Goal: Use online tool/utility: Utilize a website feature to perform a specific function

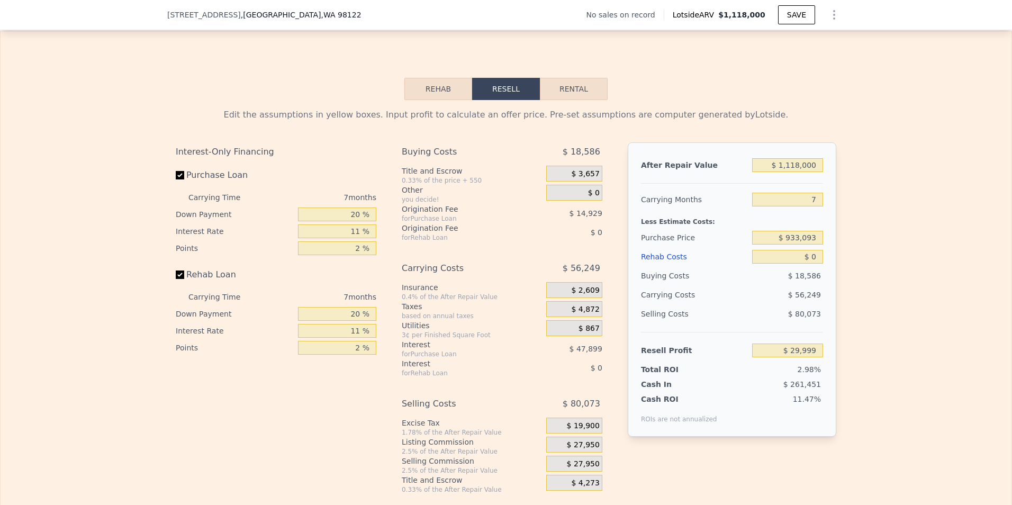
scroll to position [1531, 0]
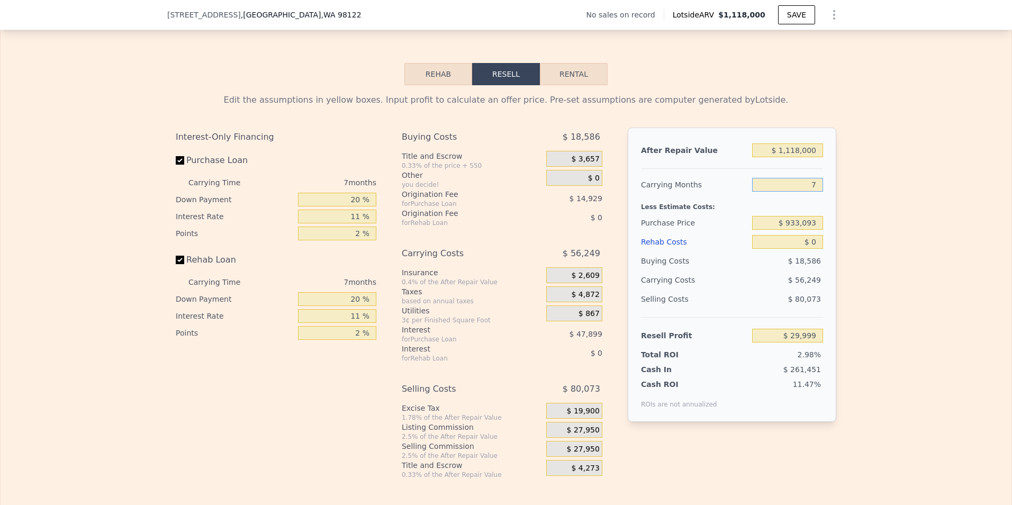
click at [809, 192] on input "7" at bounding box center [787, 185] width 71 height 14
type input "9"
type input "$ 13,929"
type input "9"
drag, startPoint x: 787, startPoint y: 239, endPoint x: 1013, endPoint y: 226, distance: 226.3
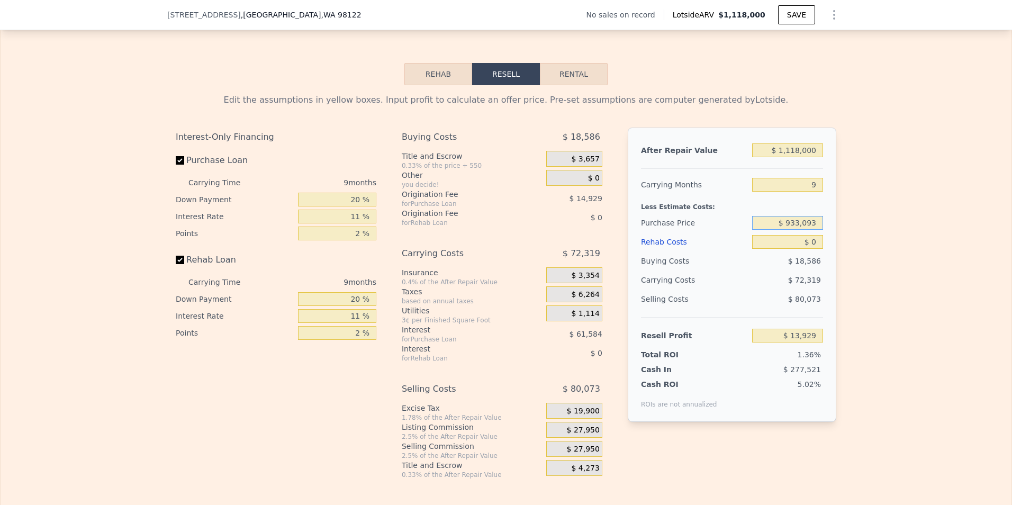
click at [1011, 226] on html "Search an address or region Solutions Company Open main menu Log In Free Accoun…" at bounding box center [506, 252] width 1012 height 505
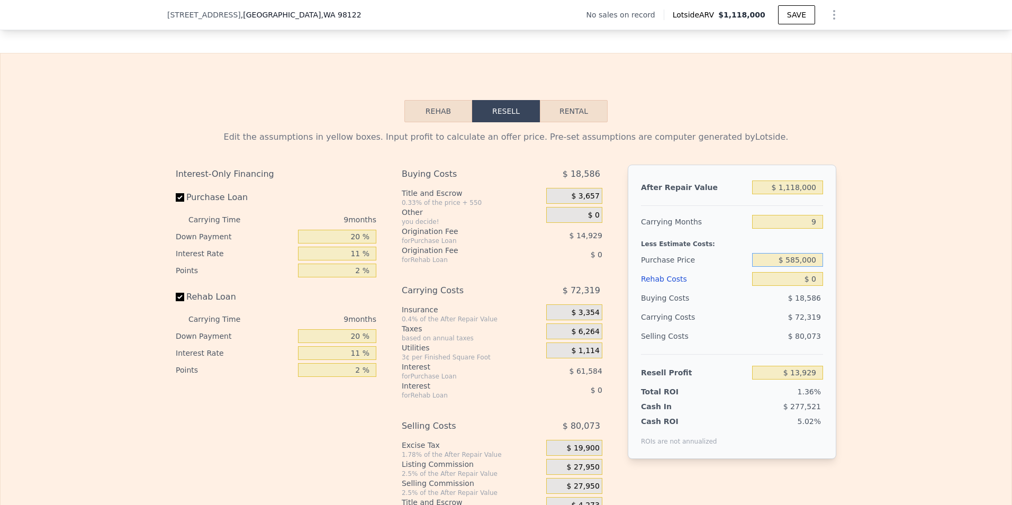
scroll to position [1478, 0]
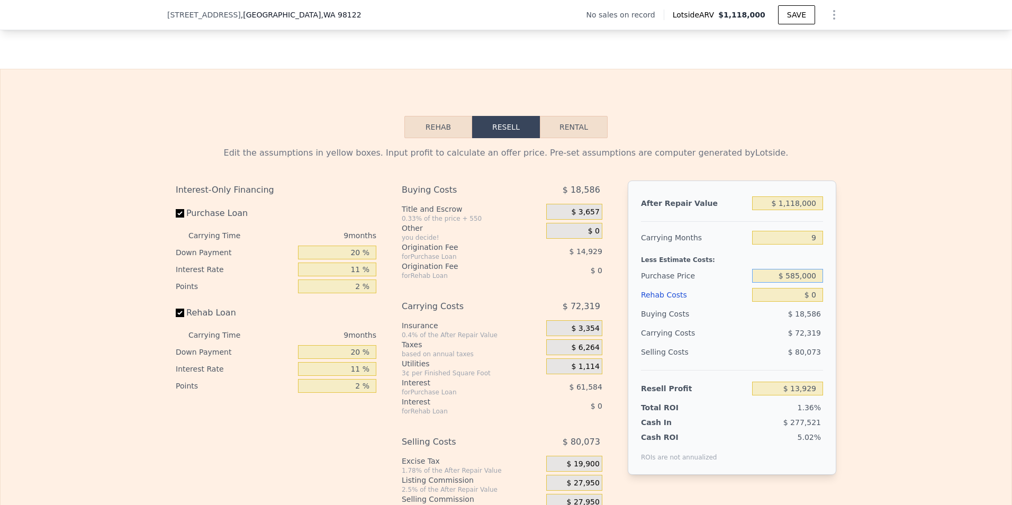
type input "$ 585,000"
click at [818, 302] on input "$ 0" at bounding box center [787, 295] width 71 height 14
type input "$ 391,727"
type input "$ 2"
type input "$ 391,725"
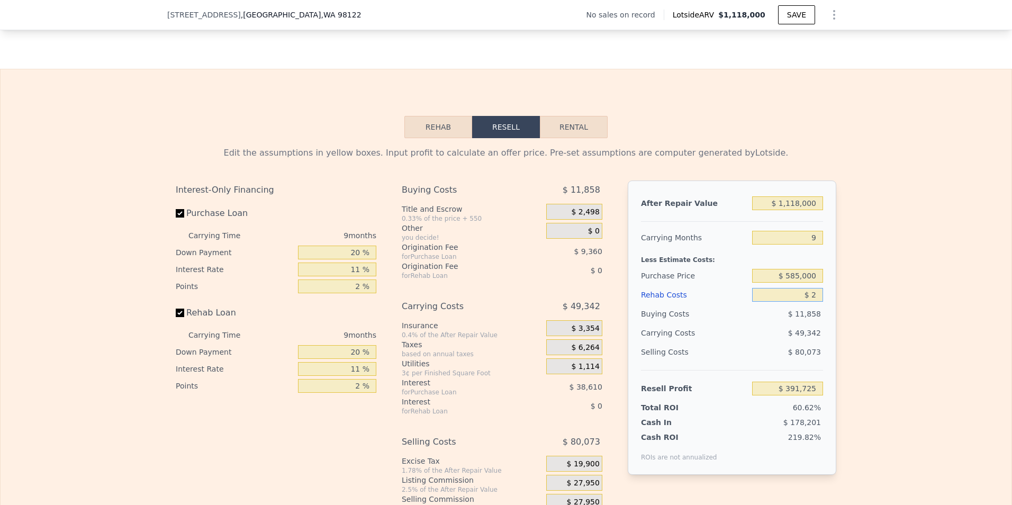
type input "$ 27"
type input "$ 391,700"
type input "$ 275"
type input "$ 391,430"
type input "$ 2,750"
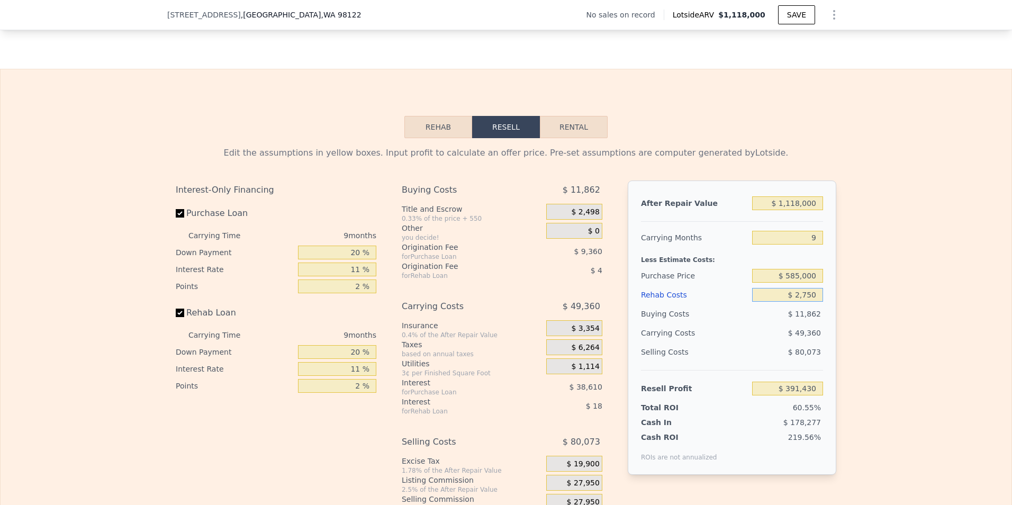
type input "$ 388,753"
type input "$ 27,500"
type input "$ 361,969"
type input "$ 275,000"
type input "$ 94,174"
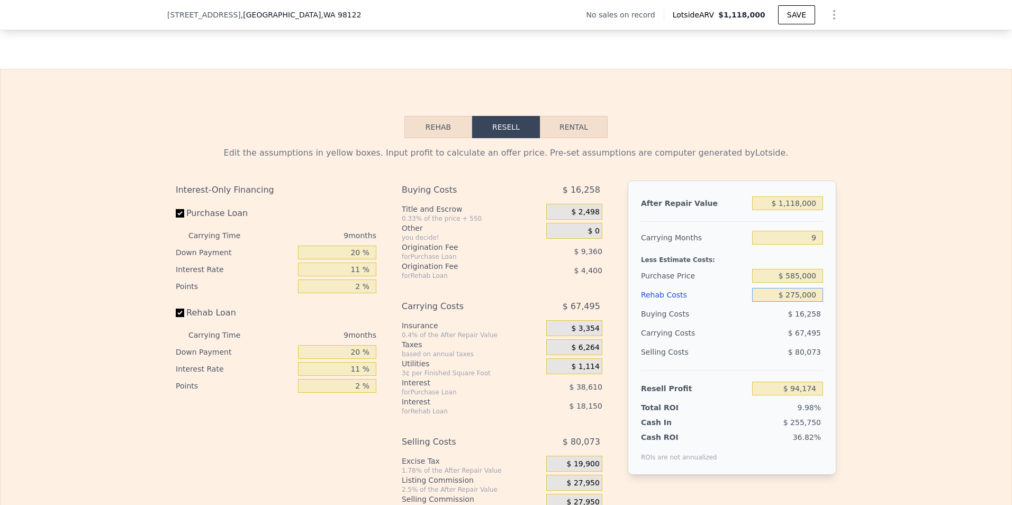
type input "$ 275,000"
click at [856, 357] on div "Edit the assumptions in yellow boxes. Input profit to calculate an offer price.…" at bounding box center [506, 335] width 1011 height 394
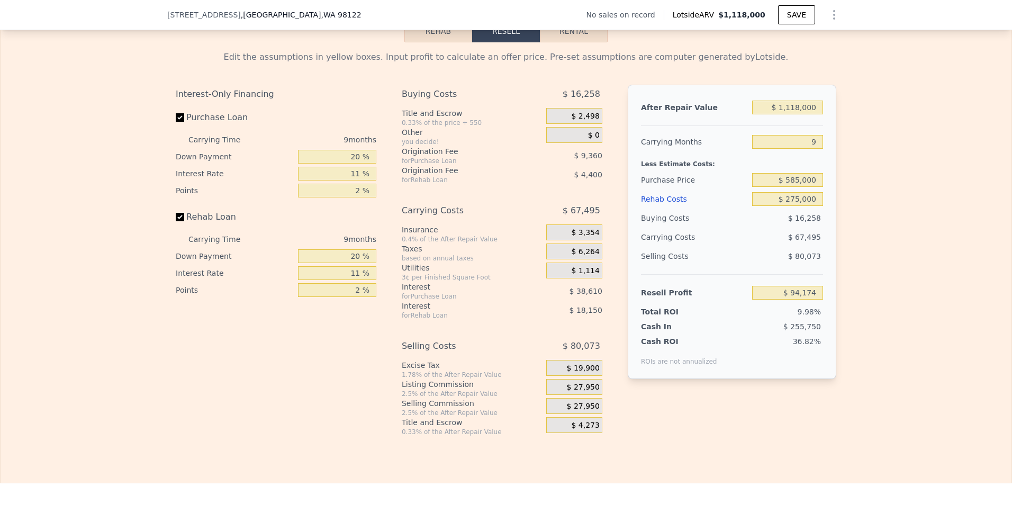
scroll to position [1584, 0]
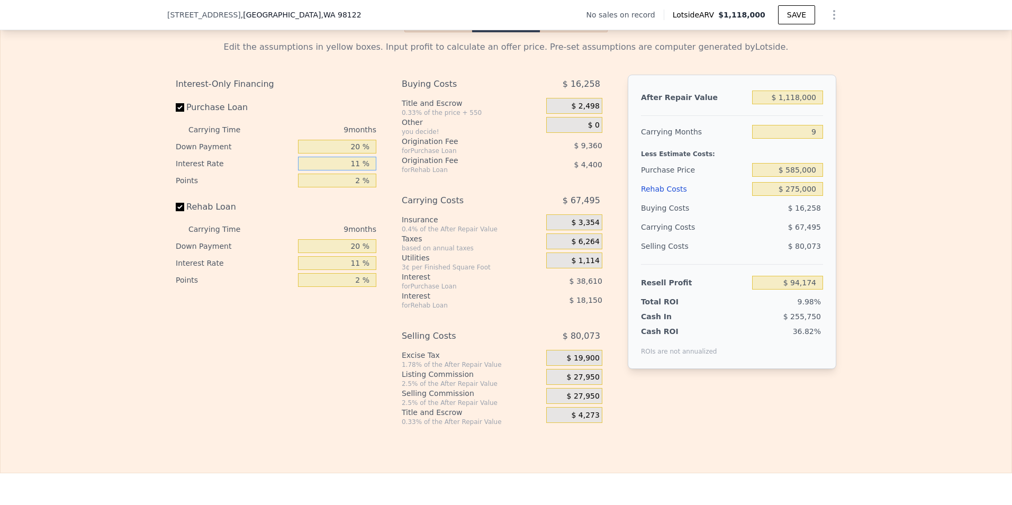
click at [359, 170] on input "11 %" at bounding box center [337, 164] width 78 height 14
type input "1 %"
type input "$ 129,274"
type input "9 %"
type input "$ 101,194"
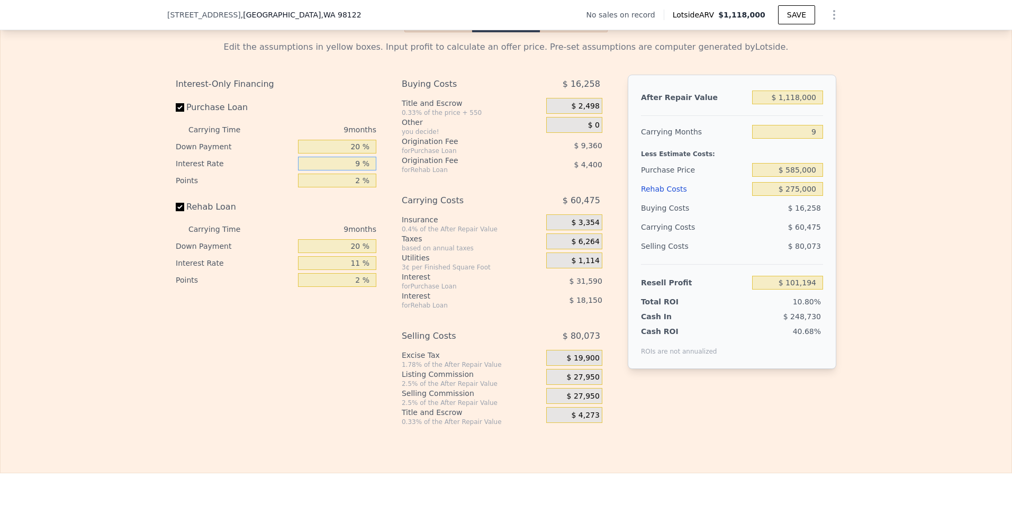
type input "9 %"
click at [361, 187] on input "2 %" at bounding box center [337, 181] width 78 height 14
type input "1 %"
type input "$ 105,874"
type input "1 %"
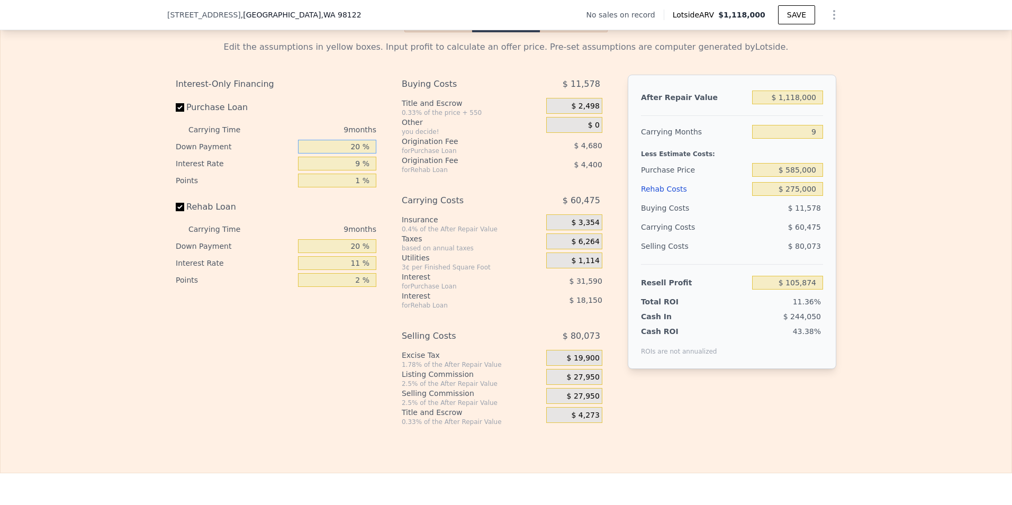
click at [354, 153] on input "20 %" at bounding box center [337, 147] width 78 height 14
type input "0 %"
type input "$ 96,802"
type input "10 %"
type input "$ 101,338"
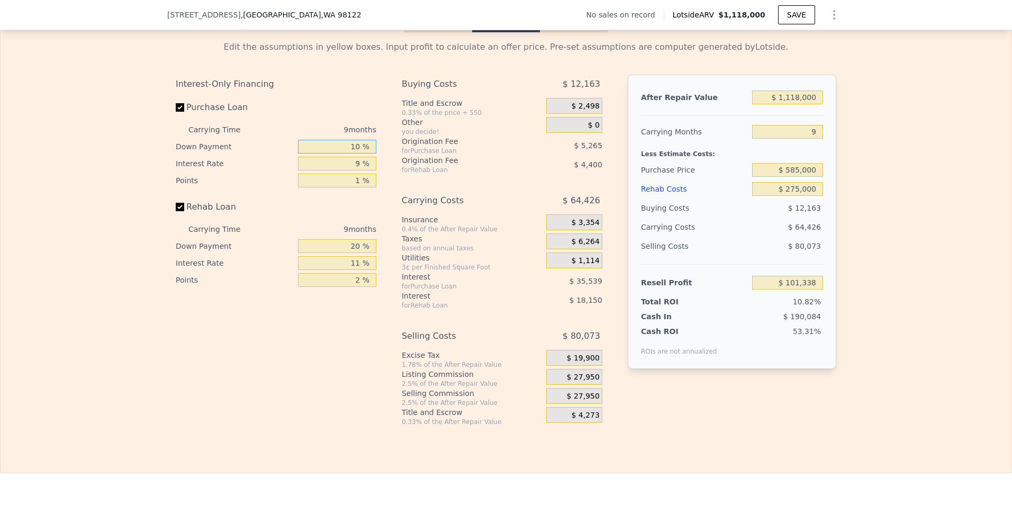
type input "10 %"
click at [900, 223] on div "Edit the assumptions in yellow boxes. Input profit to calculate an offer price.…" at bounding box center [506, 229] width 1011 height 394
click at [876, 207] on div "Edit the assumptions in yellow boxes. Input profit to calculate an offer price.…" at bounding box center [506, 229] width 1011 height 394
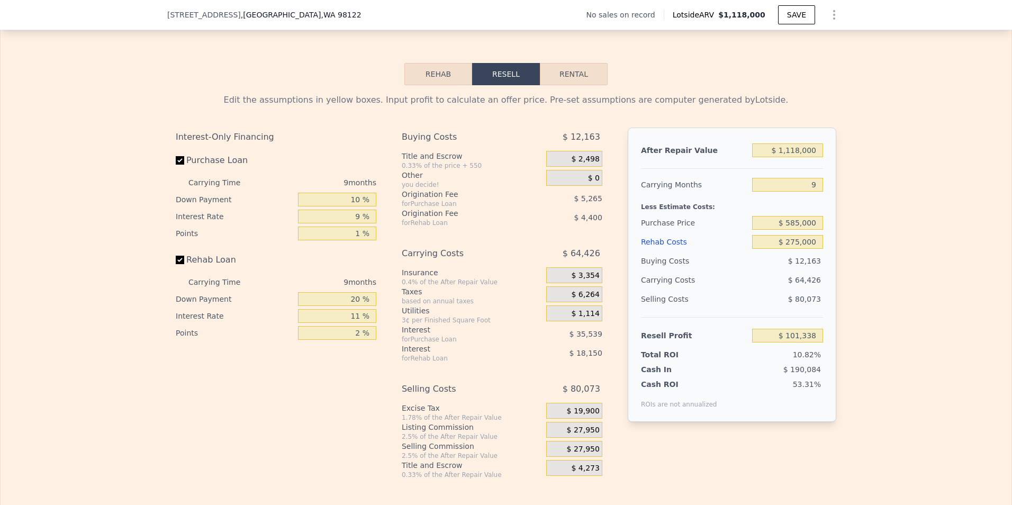
scroll to position [1478, 0]
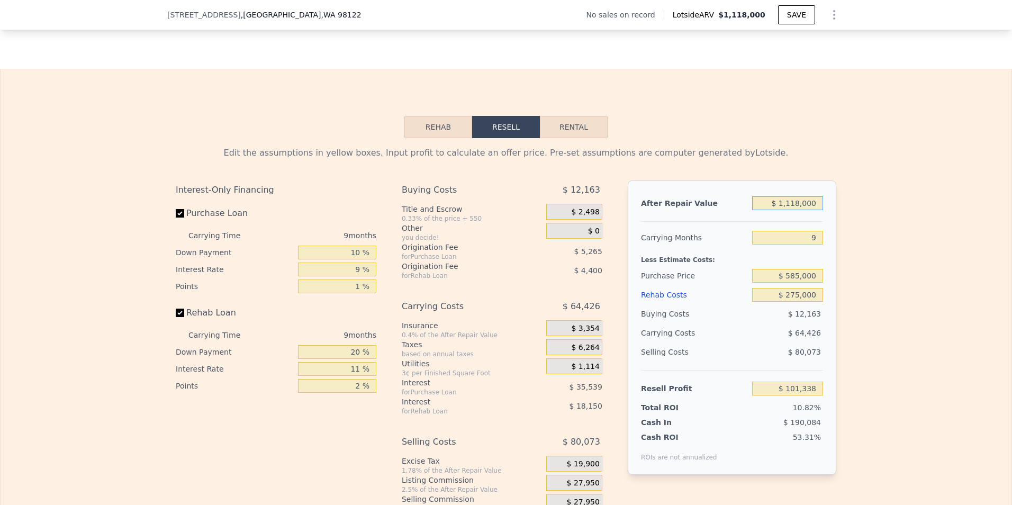
drag, startPoint x: 787, startPoint y: 220, endPoint x: 1013, endPoint y: 223, distance: 226.0
click at [1011, 223] on html "Search an address or region Solutions Company Open main menu Log In Free Accoun…" at bounding box center [506, 252] width 1012 height 505
type input "$ 12"
type input "-$ 933,773"
type input "$ 120"
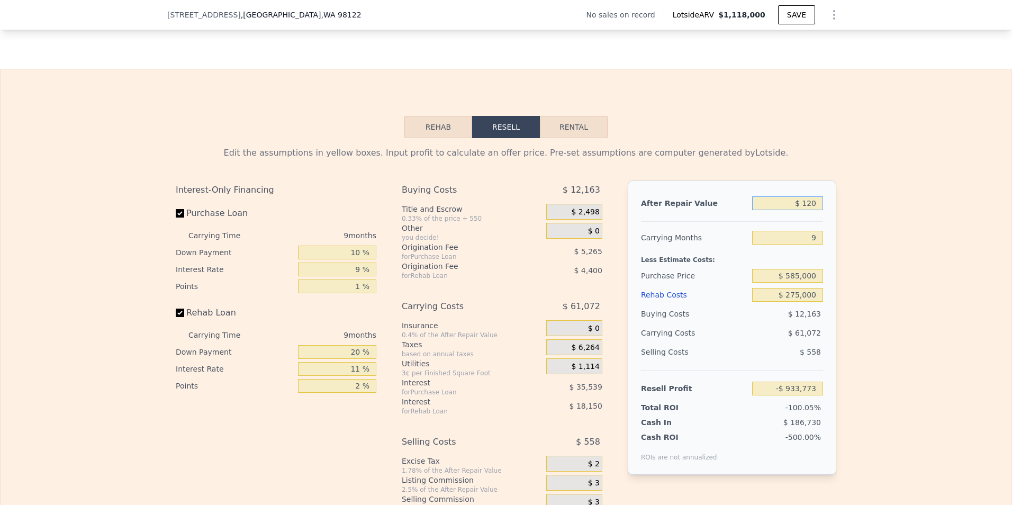
type input "-$ 933,673"
type input "$ 1,200"
type input "-$ 932,674"
type input "$ 12,000"
type input "-$ 922,675"
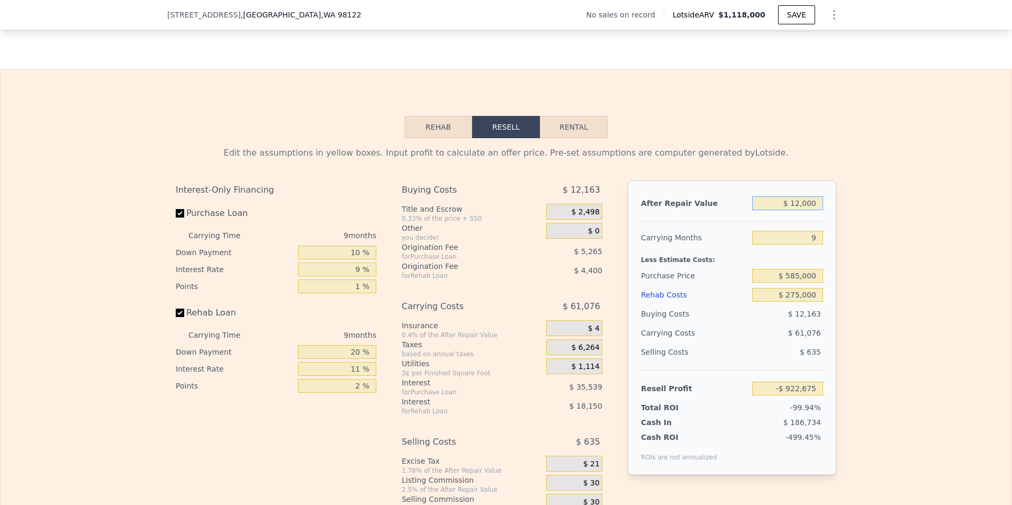
type input "$ 120,000"
type input "-$ 822,681"
type input "$ 1,200,000"
type input "$ 177,259"
type input "$ 1,200,000"
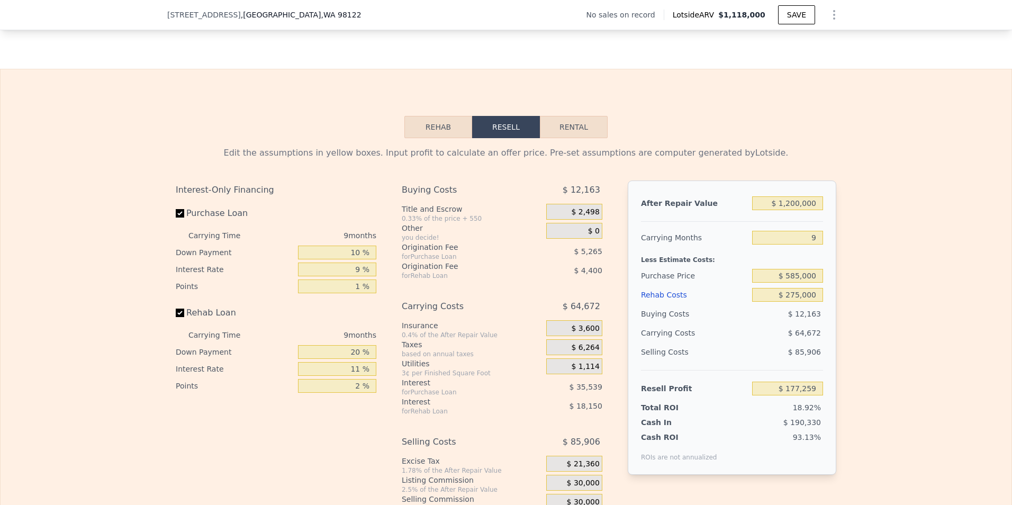
click at [885, 152] on div "Rehab Resell Rental Edit the assumptions in yellow boxes. Input profit to calcu…" at bounding box center [506, 324] width 1012 height 510
click at [813, 244] on input "9" at bounding box center [787, 238] width 71 height 14
type input "8"
type input "$ 184,445"
type input "8"
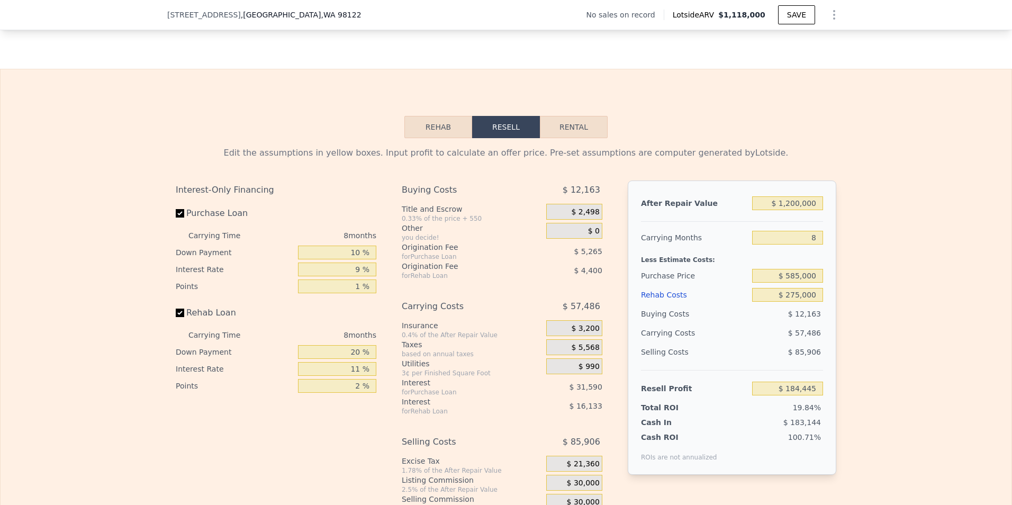
click at [871, 217] on div "Edit the assumptions in yellow boxes. Input profit to calculate an offer price.…" at bounding box center [506, 335] width 1011 height 394
